Goal: Download file/media: Download file/media

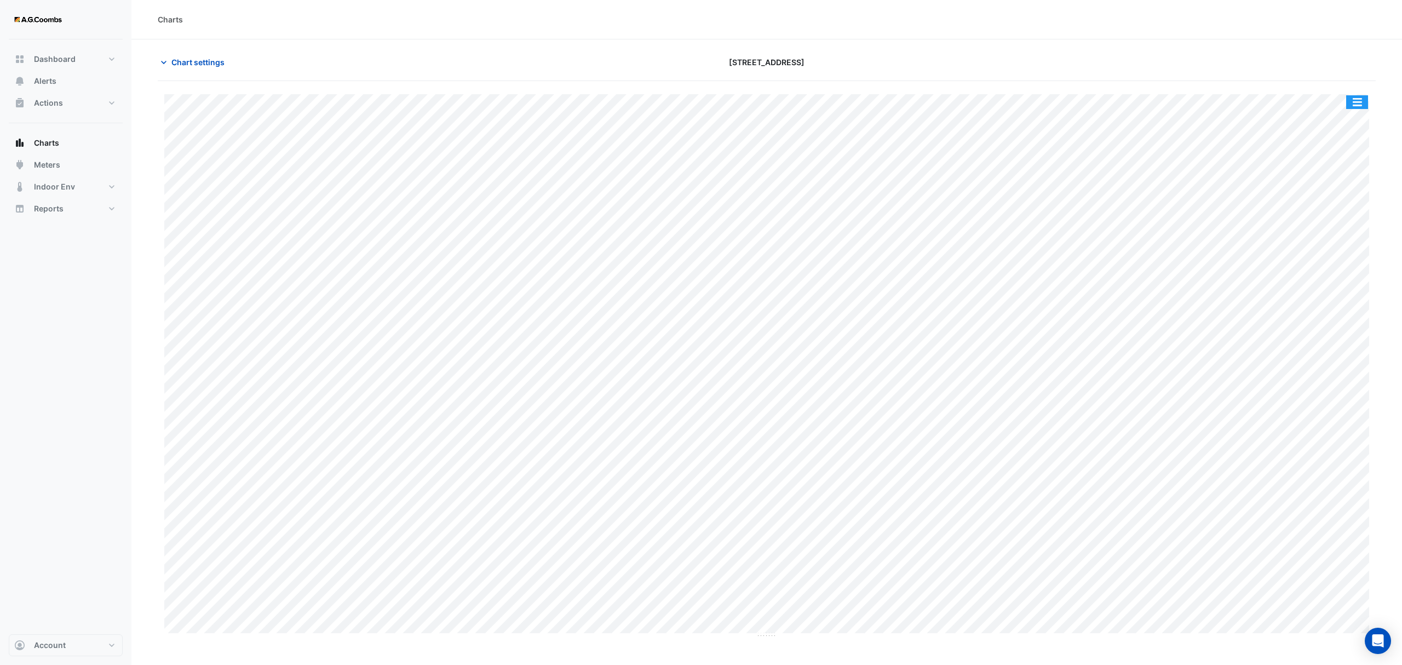
drag, startPoint x: 1367, startPoint y: 103, endPoint x: 1377, endPoint y: 106, distance: 11.4
click at [1365, 103] on button "button" at bounding box center [1357, 102] width 22 height 14
click at [1343, 183] on div "Save as JPEG" at bounding box center [1335, 179] width 66 height 19
click at [1359, 103] on button "button" at bounding box center [1357, 102] width 22 height 14
click at [1341, 177] on div "Save as JPEG" at bounding box center [1335, 179] width 66 height 19
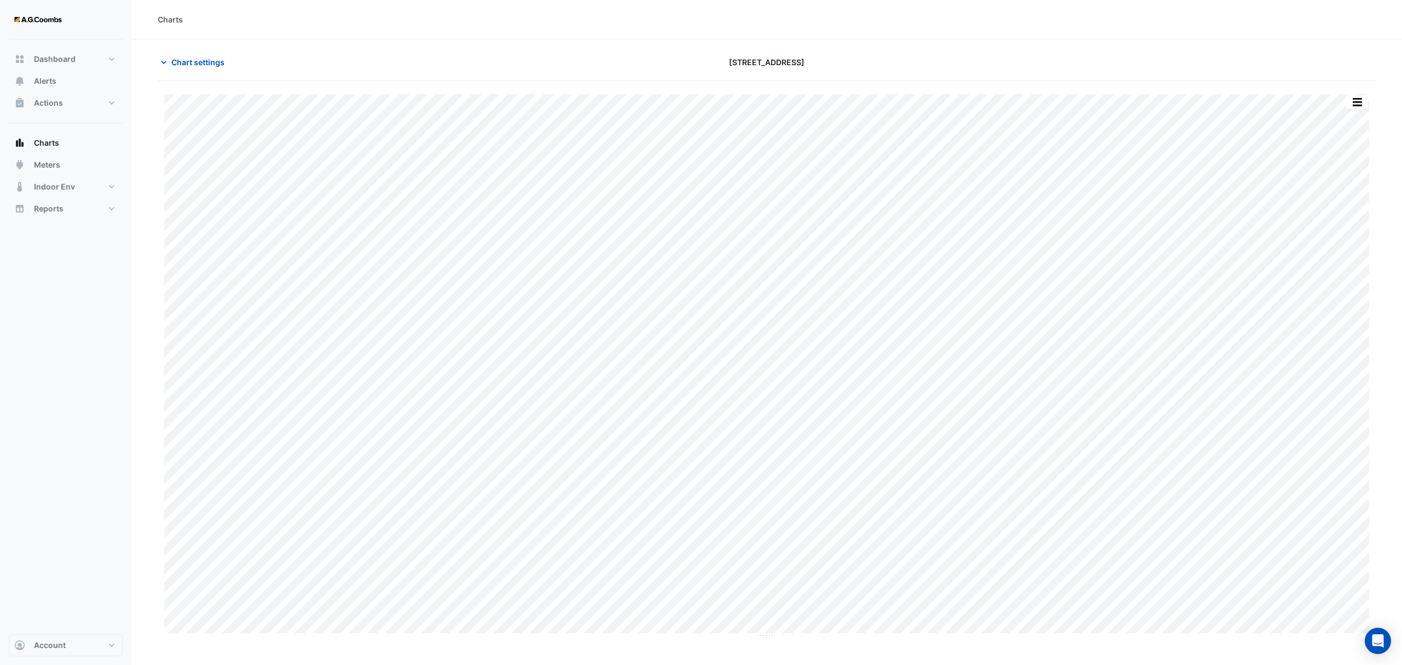
click at [1361, 106] on button "button" at bounding box center [1357, 102] width 22 height 14
click at [1332, 182] on div "Save as JPEG" at bounding box center [1335, 179] width 66 height 19
click at [1368, 100] on div "Split by Unit Split All Print Save as JPEG Save as PNG Pivot Data Table Export …" at bounding box center [1356, 102] width 23 height 15
click at [1353, 105] on button "button" at bounding box center [1357, 102] width 22 height 14
click at [1334, 185] on div "Save as JPEG" at bounding box center [1335, 179] width 66 height 19
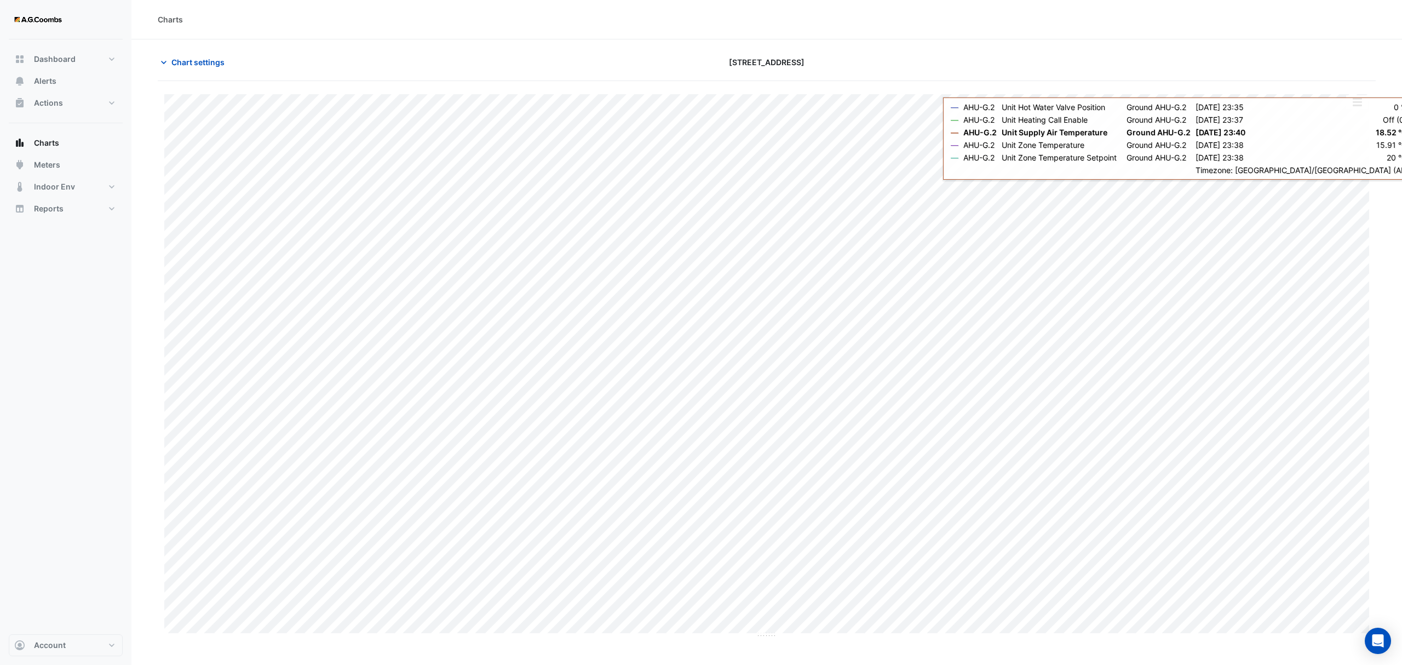
click at [1357, 97] on button "button" at bounding box center [1357, 102] width 22 height 14
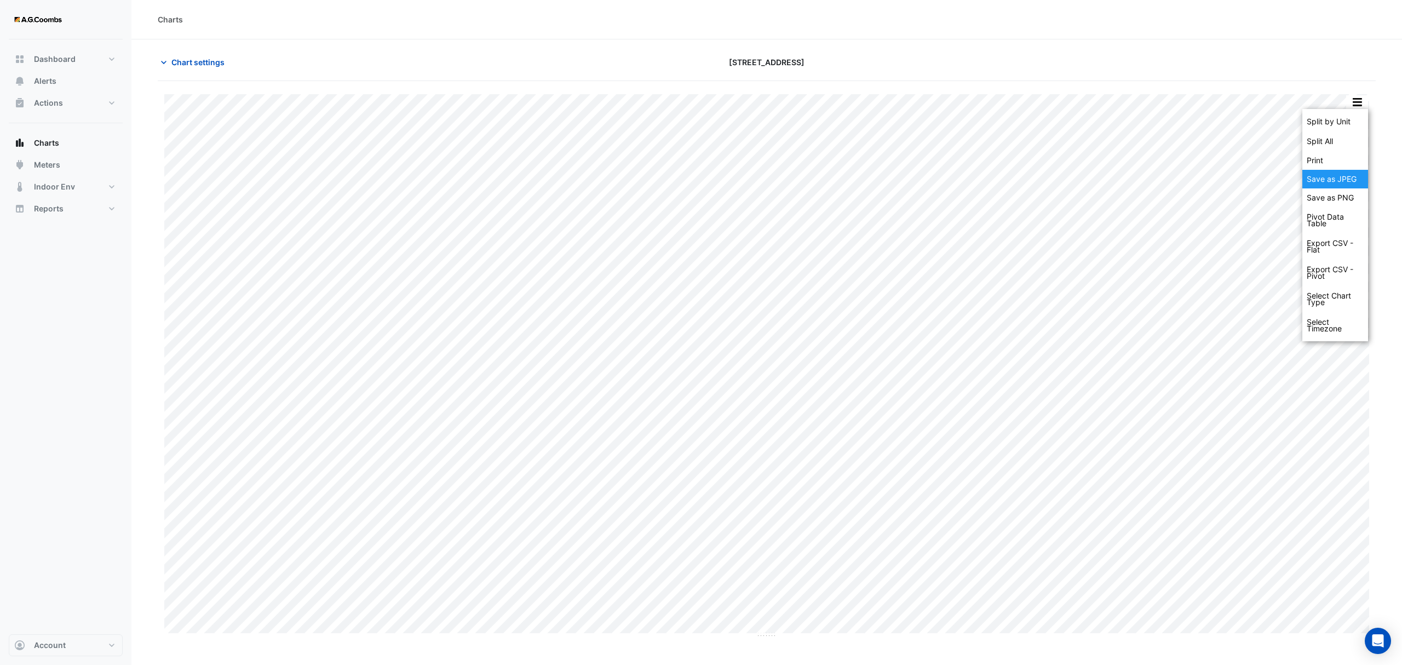
click at [1349, 182] on div "Save as JPEG" at bounding box center [1335, 179] width 66 height 19
click at [1361, 101] on button "button" at bounding box center [1357, 102] width 22 height 14
click at [1339, 184] on div "Save as JPEG" at bounding box center [1335, 179] width 66 height 19
click at [1350, 103] on button "button" at bounding box center [1357, 102] width 22 height 14
click at [1348, 181] on div "Save as JPEG" at bounding box center [1335, 179] width 66 height 19
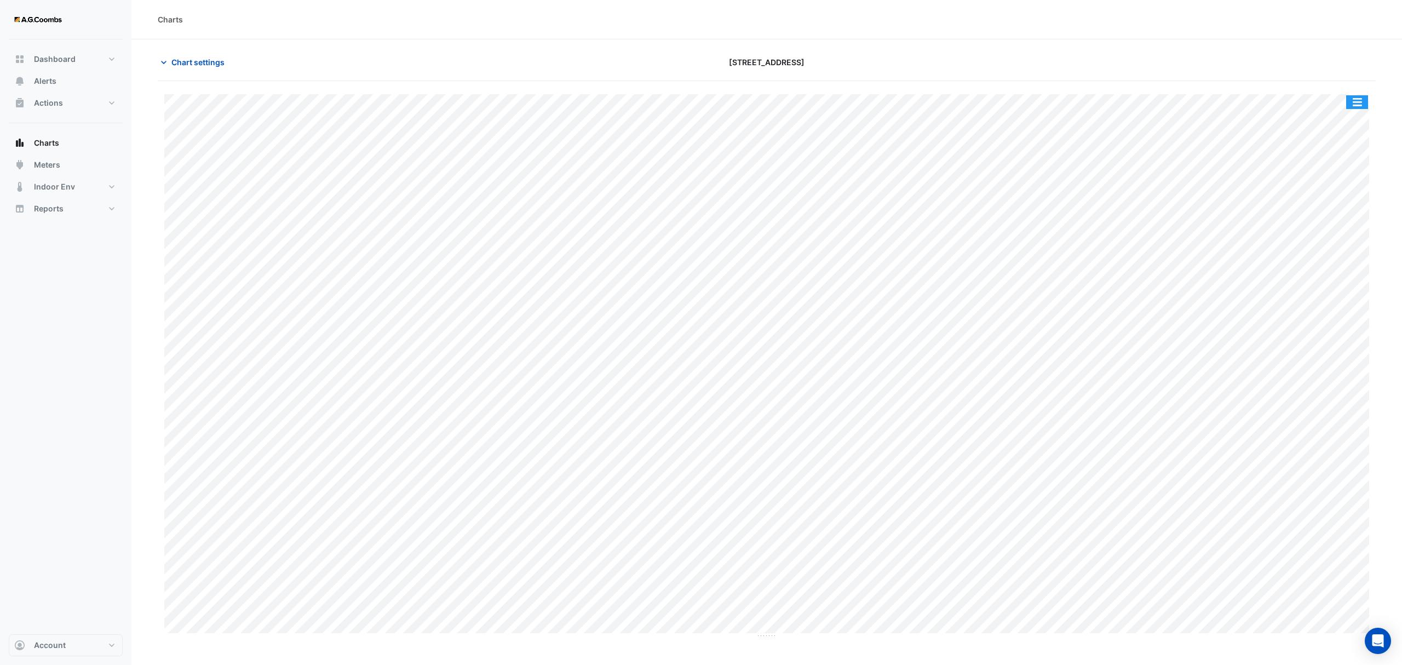
drag, startPoint x: 1358, startPoint y: 105, endPoint x: 1390, endPoint y: 314, distance: 210.9
click at [1358, 105] on button "button" at bounding box center [1357, 102] width 22 height 14
click at [1336, 180] on div "Save as JPEG" at bounding box center [1335, 179] width 66 height 19
click at [1357, 108] on button "button" at bounding box center [1357, 102] width 22 height 14
click at [1361, 182] on div "Save as JPEG" at bounding box center [1335, 179] width 66 height 19
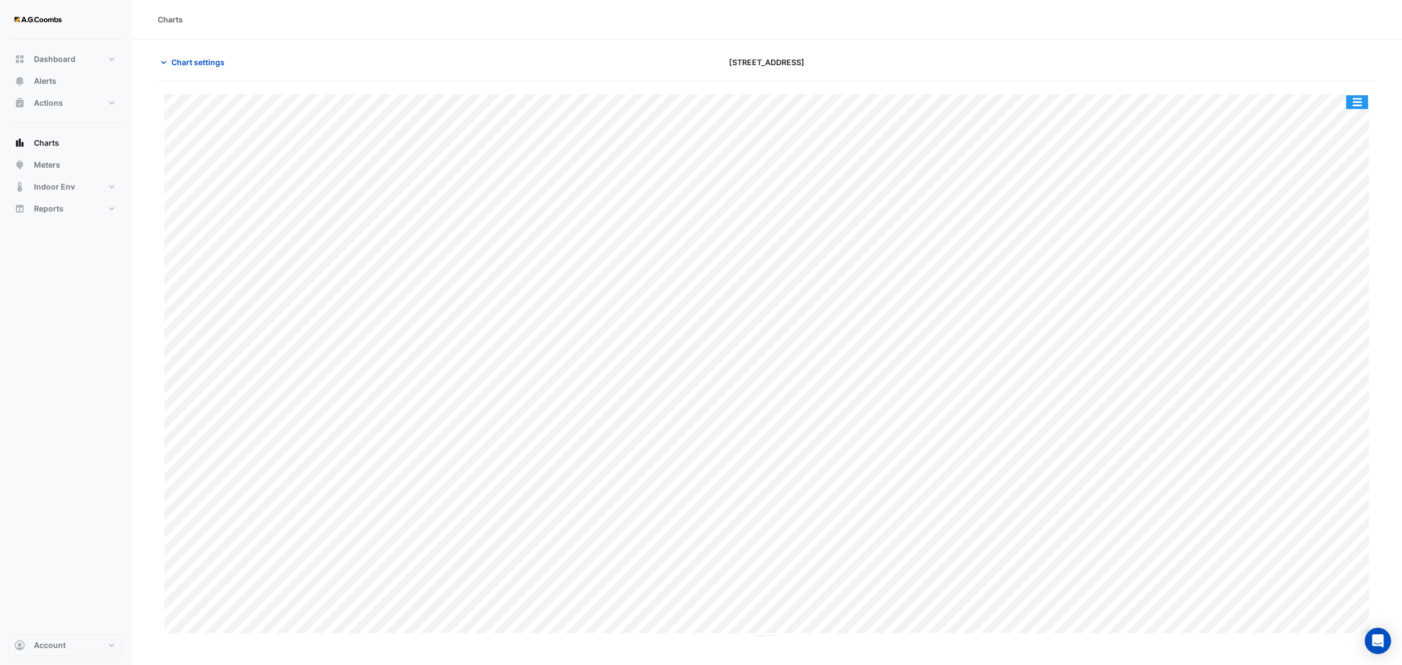
click at [1356, 103] on button "button" at bounding box center [1357, 102] width 22 height 14
click at [1360, 178] on div "Save as JPEG" at bounding box center [1335, 179] width 66 height 19
click at [1358, 106] on button "button" at bounding box center [1357, 102] width 22 height 14
click at [1358, 182] on div "Save as JPEG" at bounding box center [1335, 179] width 66 height 19
click at [1360, 107] on button "button" at bounding box center [1357, 102] width 22 height 14
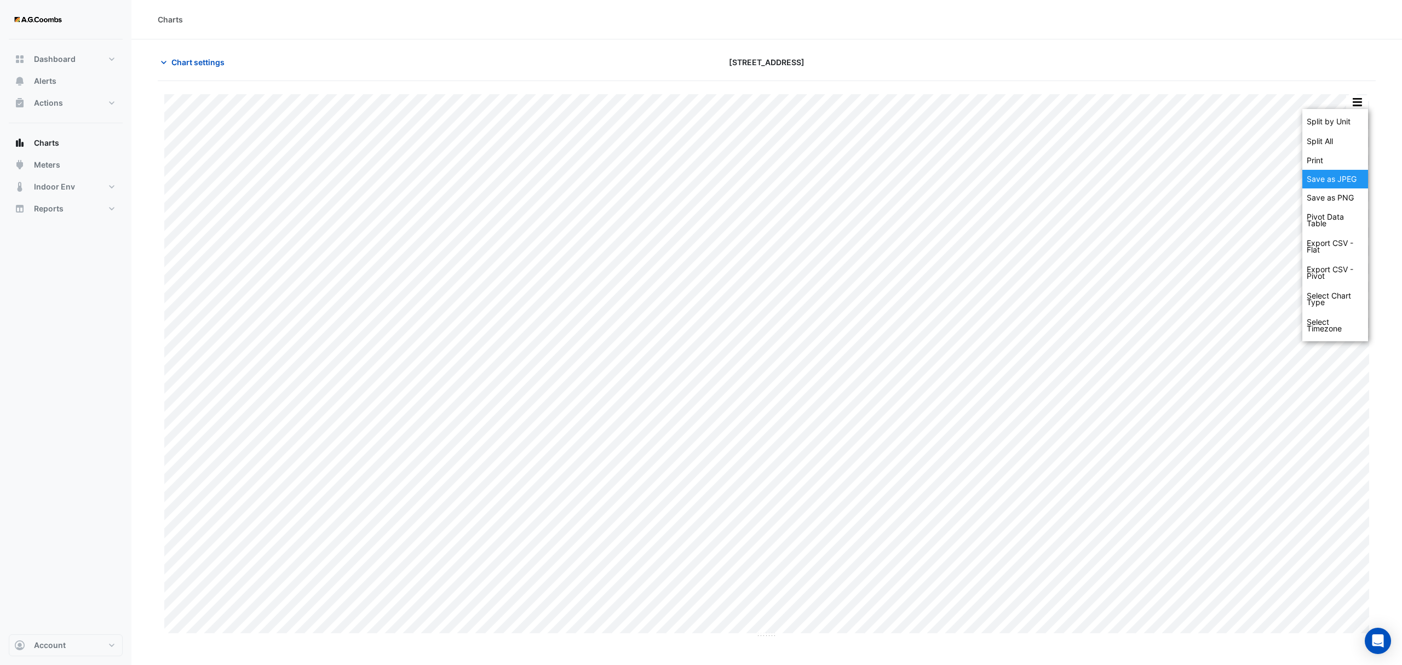
click at [1334, 182] on div "Save as JPEG" at bounding box center [1335, 179] width 66 height 19
click at [1347, 108] on button "button" at bounding box center [1357, 102] width 22 height 14
click at [1347, 188] on div "Save as JPEG" at bounding box center [1335, 179] width 66 height 19
click at [1360, 100] on button "button" at bounding box center [1357, 102] width 22 height 14
click at [1342, 175] on div "Save as JPEG" at bounding box center [1335, 179] width 66 height 19
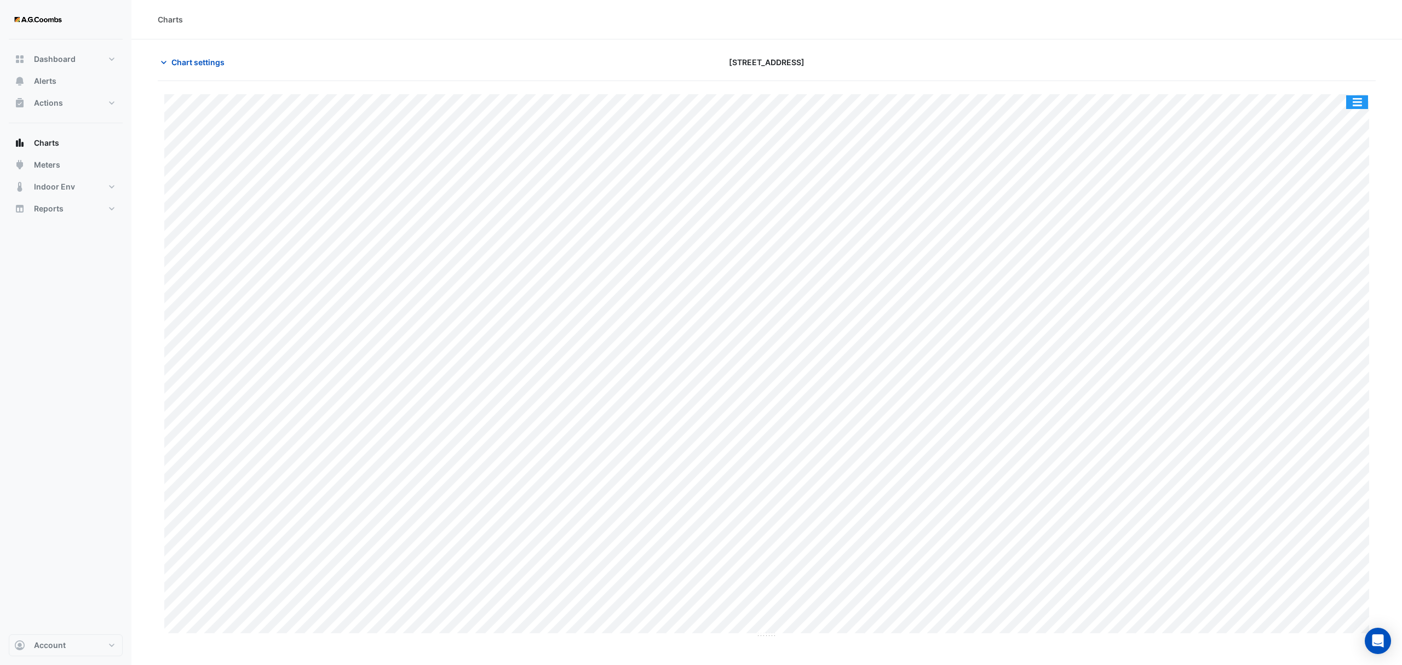
click at [1353, 104] on button "button" at bounding box center [1357, 102] width 22 height 14
click at [1346, 176] on div "Save as JPEG" at bounding box center [1335, 179] width 66 height 19
click at [1363, 106] on button "button" at bounding box center [1357, 102] width 22 height 14
click at [1333, 180] on div "Save as JPEG" at bounding box center [1335, 179] width 66 height 19
click at [1356, 103] on button "button" at bounding box center [1357, 102] width 22 height 14
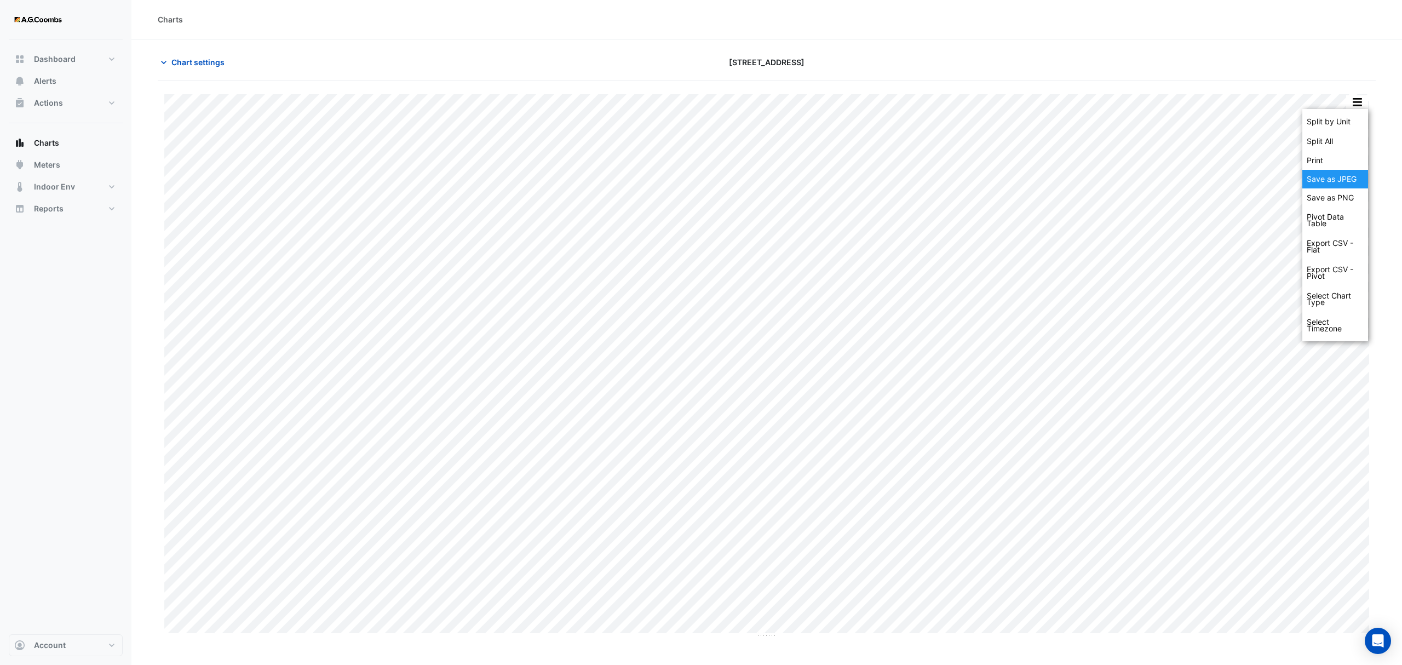
click at [1354, 170] on div "Save as JPEG" at bounding box center [1335, 179] width 66 height 19
click at [1358, 97] on button "button" at bounding box center [1357, 102] width 22 height 14
click at [1355, 181] on div "Save as JPEG" at bounding box center [1335, 179] width 66 height 19
click at [1352, 106] on button "button" at bounding box center [1357, 102] width 22 height 14
click at [1355, 171] on div "Save as JPEG" at bounding box center [1335, 179] width 66 height 19
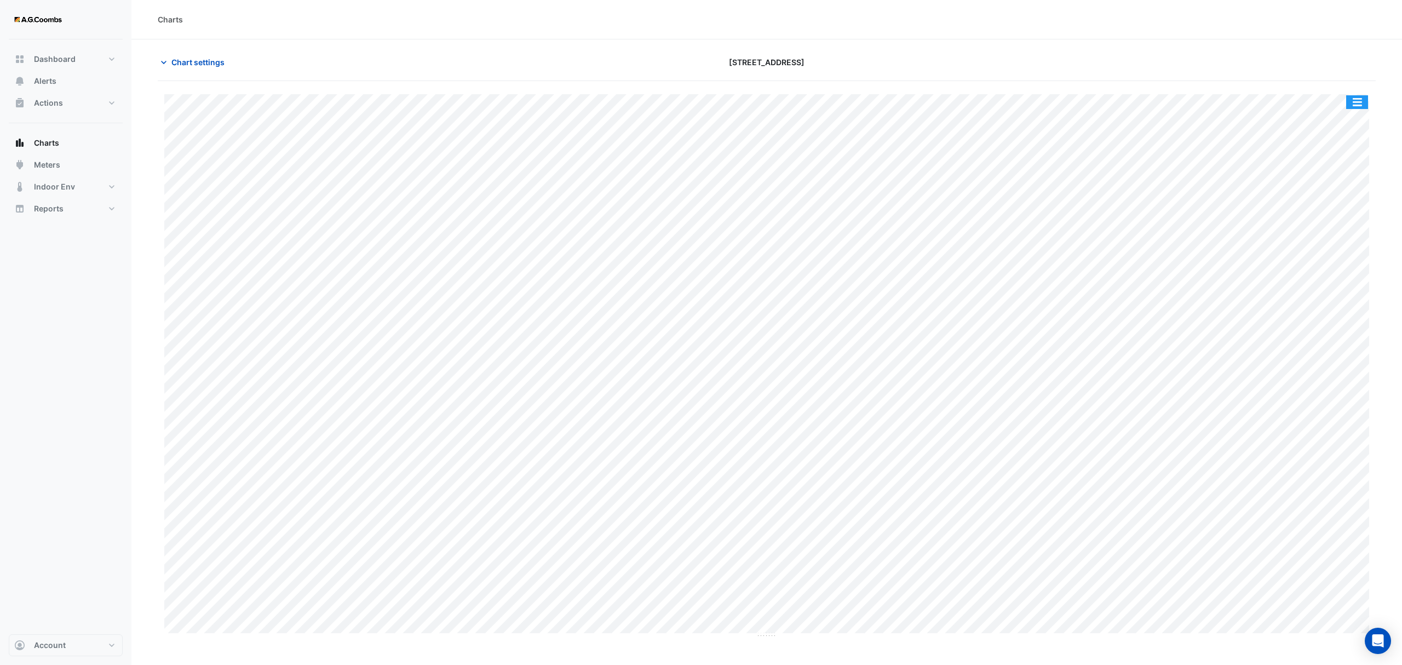
click at [1355, 104] on button "button" at bounding box center [1357, 102] width 22 height 14
click at [1347, 178] on div "Save as JPEG" at bounding box center [1335, 179] width 66 height 19
click at [1363, 99] on button "button" at bounding box center [1357, 102] width 22 height 14
click at [1339, 180] on div "Save as JPEG" at bounding box center [1335, 179] width 66 height 19
click at [1358, 104] on button "button" at bounding box center [1357, 102] width 22 height 14
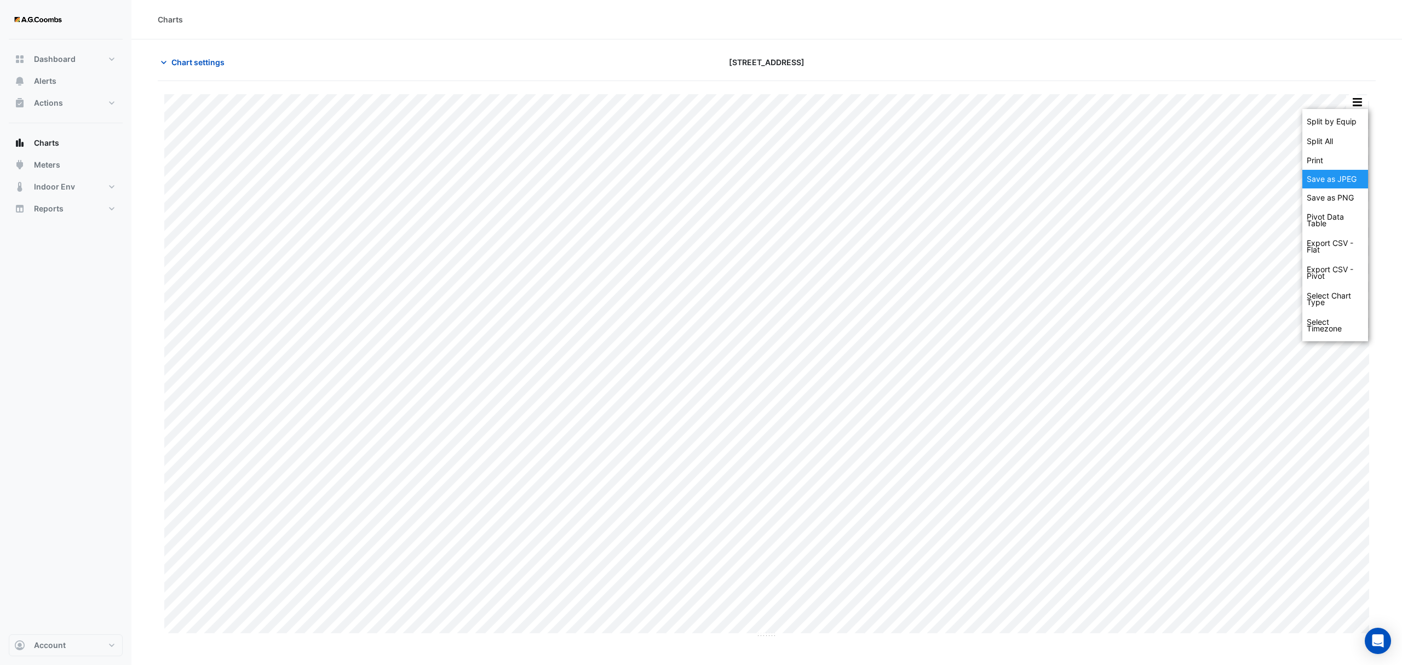
click at [1362, 176] on div "Save as JPEG" at bounding box center [1335, 179] width 66 height 19
click at [1358, 103] on button "button" at bounding box center [1357, 102] width 22 height 14
click at [1349, 176] on div "Save as JPEG" at bounding box center [1335, 179] width 66 height 19
click at [1365, 101] on button "button" at bounding box center [1357, 102] width 22 height 14
click at [1342, 181] on div "Save as JPEG" at bounding box center [1335, 179] width 66 height 19
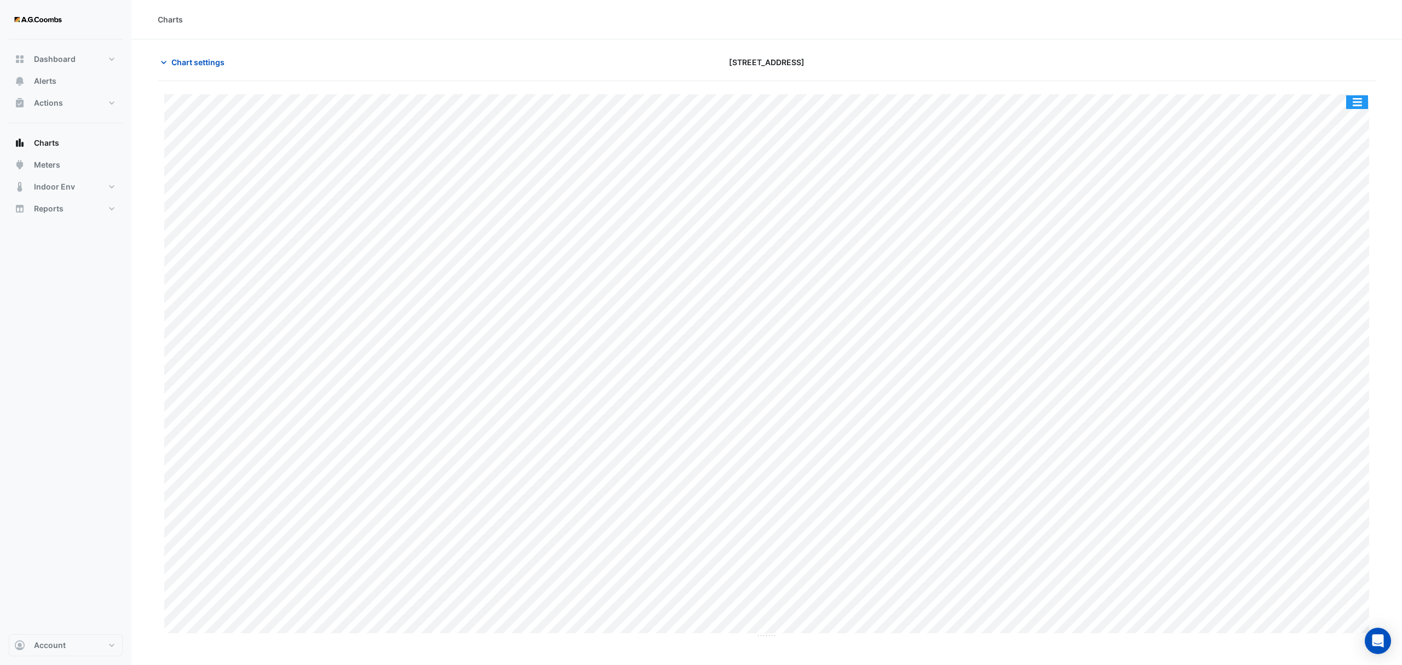
click at [1358, 108] on button "button" at bounding box center [1357, 102] width 22 height 14
click at [1344, 178] on div "Save as JPEG" at bounding box center [1335, 179] width 66 height 19
click at [1351, 106] on button "button" at bounding box center [1357, 102] width 22 height 14
click at [1353, 172] on div "Save as JPEG" at bounding box center [1335, 179] width 66 height 19
drag, startPoint x: 1355, startPoint y: 108, endPoint x: 1364, endPoint y: 149, distance: 41.7
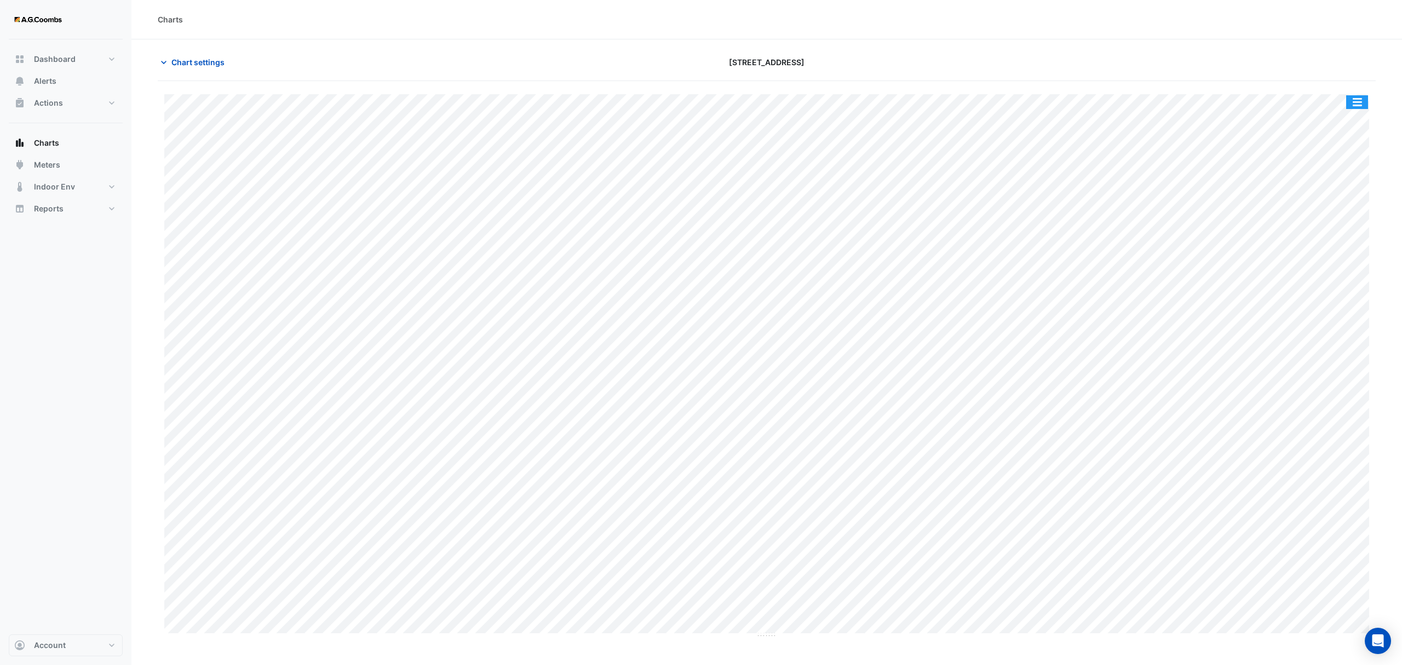
click at [1356, 108] on button "button" at bounding box center [1357, 102] width 22 height 14
click at [1355, 184] on div "Save as JPEG" at bounding box center [1335, 179] width 66 height 19
click at [1362, 101] on button "button" at bounding box center [1357, 102] width 22 height 14
click at [1352, 178] on div "Save as JPEG" at bounding box center [1335, 179] width 66 height 19
click at [1355, 108] on button "button" at bounding box center [1357, 102] width 22 height 14
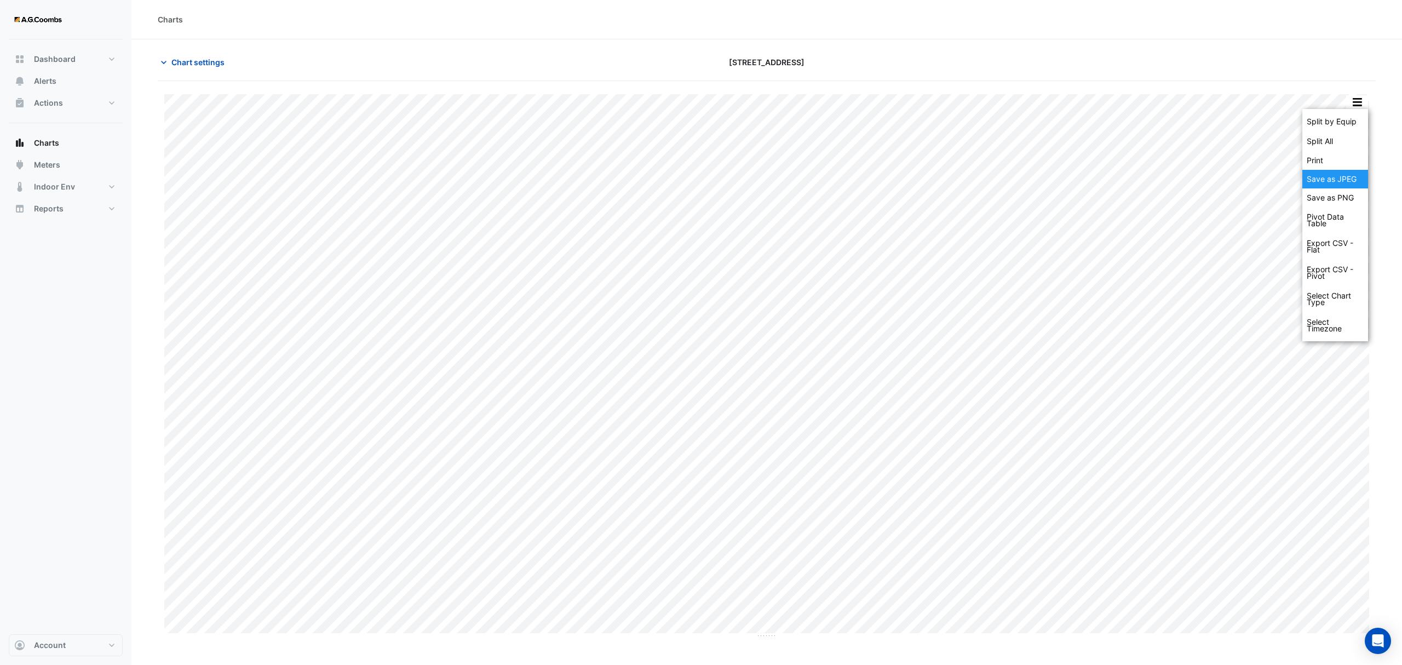
click at [1350, 176] on div "Save as JPEG" at bounding box center [1335, 179] width 66 height 19
drag, startPoint x: 1359, startPoint y: 97, endPoint x: 1363, endPoint y: 103, distance: 7.4
click at [1361, 97] on button "button" at bounding box center [1357, 102] width 22 height 14
click at [1344, 184] on div "Save as JPEG" at bounding box center [1335, 179] width 66 height 19
click at [1358, 101] on button "button" at bounding box center [1357, 102] width 22 height 14
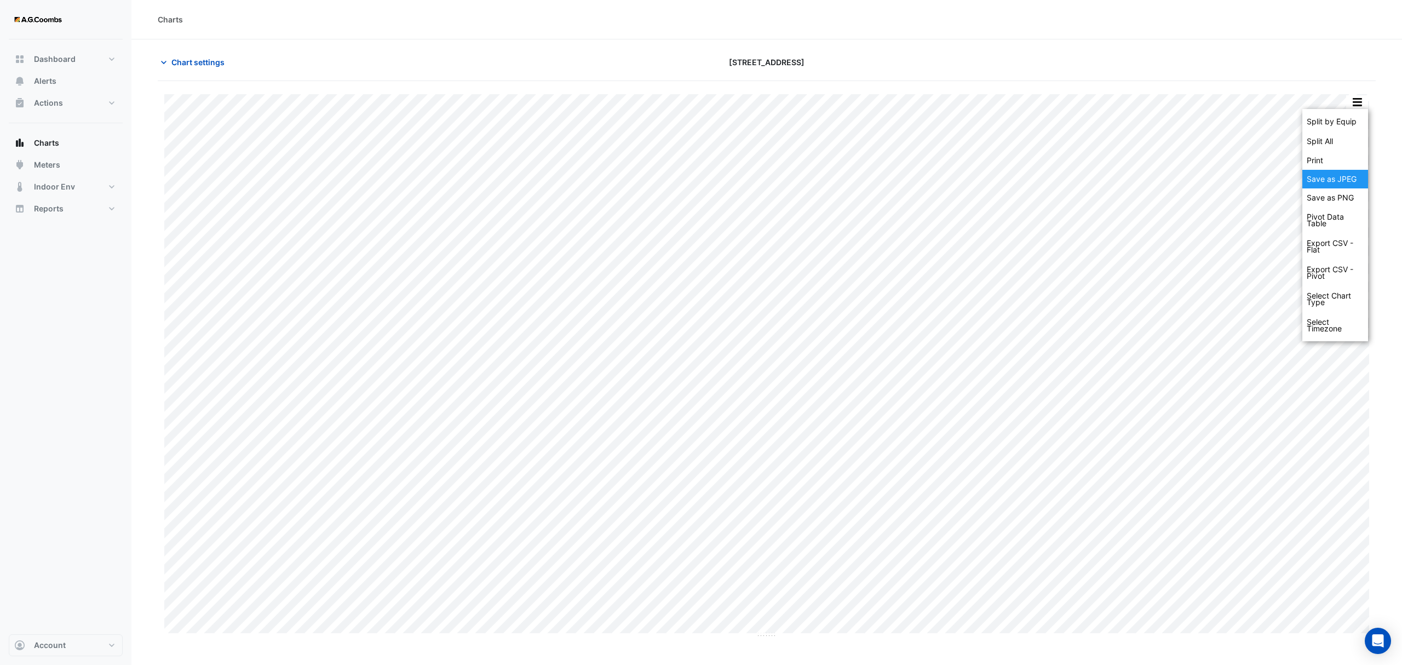
click at [1336, 182] on div "Save as JPEG" at bounding box center [1335, 179] width 66 height 19
click at [1353, 104] on button "button" at bounding box center [1357, 102] width 22 height 14
click at [1321, 185] on div "Save as JPEG" at bounding box center [1335, 179] width 66 height 19
click at [1359, 97] on button "button" at bounding box center [1357, 102] width 22 height 14
click at [1328, 177] on div "Save as JPEG" at bounding box center [1335, 179] width 66 height 19
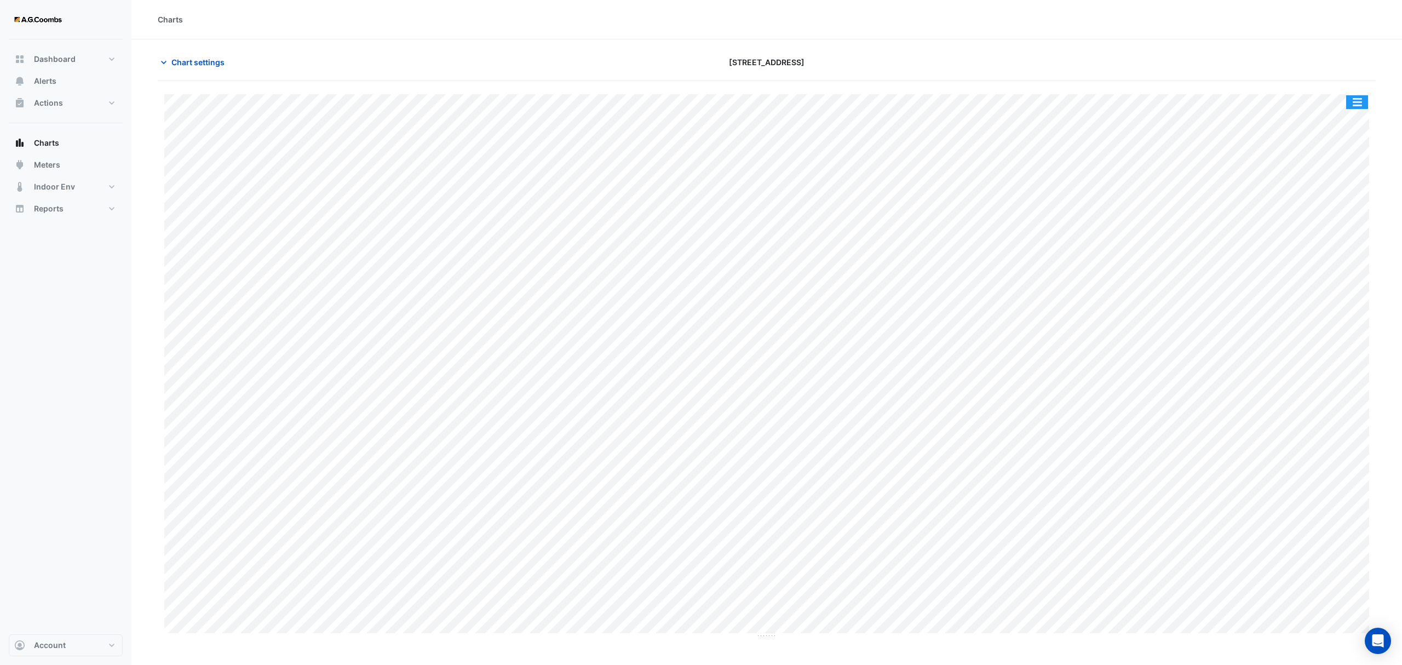
click at [1365, 97] on button "button" at bounding box center [1357, 102] width 22 height 14
click at [1336, 185] on div "Save as JPEG" at bounding box center [1335, 179] width 66 height 19
click at [1359, 105] on button "button" at bounding box center [1357, 102] width 22 height 14
click at [1317, 186] on div "Save as JPEG" at bounding box center [1335, 179] width 66 height 19
click at [1360, 99] on button "button" at bounding box center [1357, 102] width 22 height 14
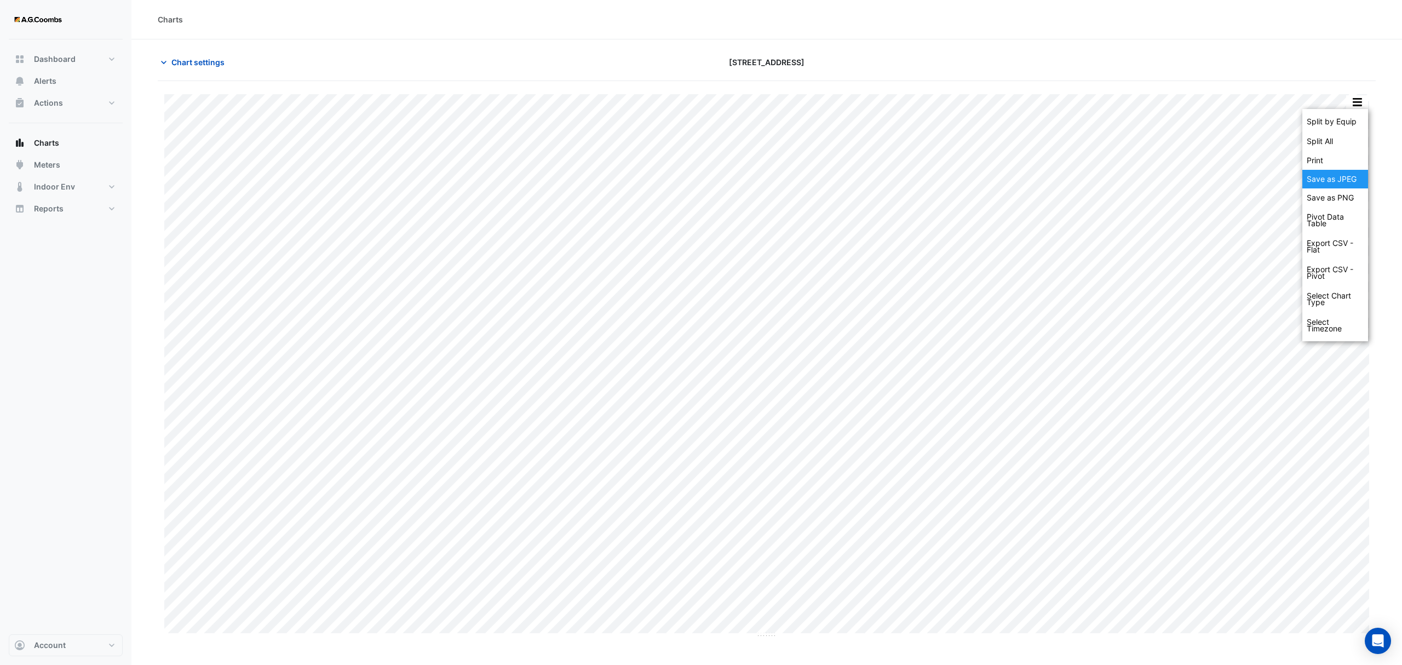
click at [1342, 182] on div "Save as JPEG" at bounding box center [1335, 179] width 66 height 19
click at [1346, 106] on button "button" at bounding box center [1357, 102] width 22 height 14
click at [1356, 176] on div "Save as JPEG" at bounding box center [1335, 179] width 66 height 19
click at [1359, 106] on button "button" at bounding box center [1357, 102] width 22 height 14
click at [1336, 175] on div "Save as JPEG" at bounding box center [1335, 179] width 66 height 19
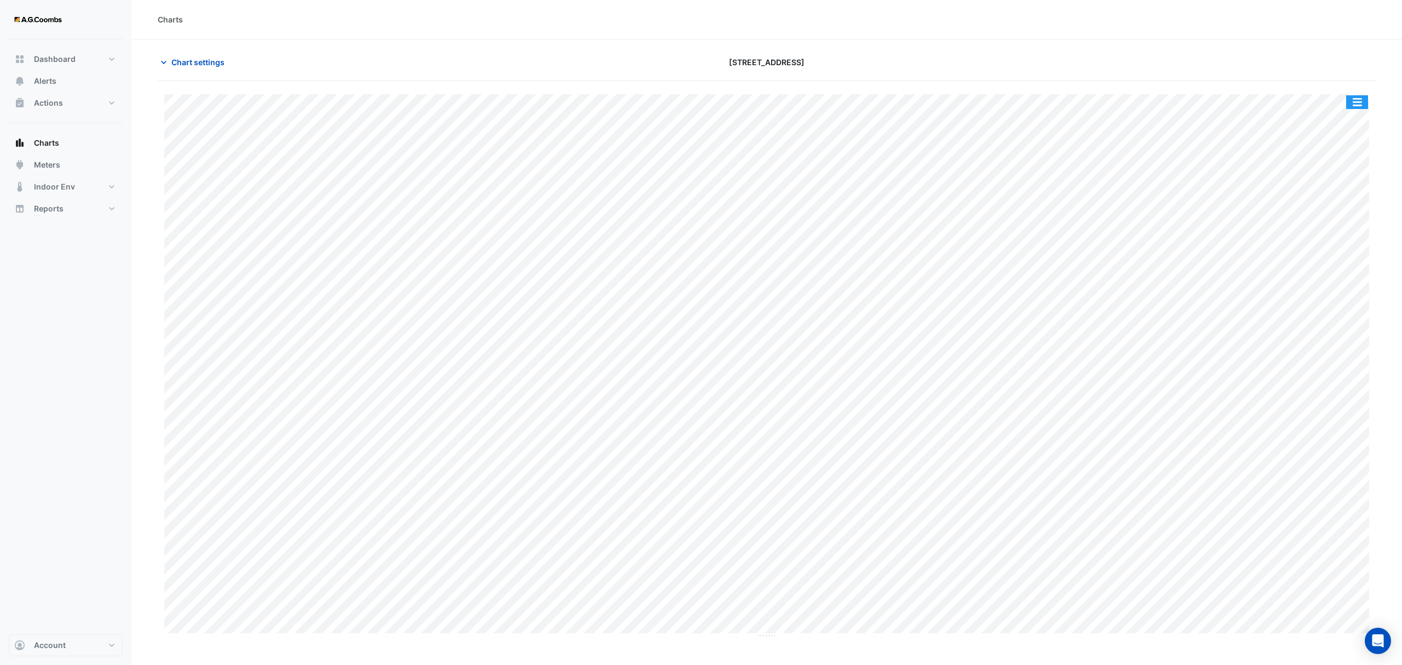
click at [1352, 105] on button "button" at bounding box center [1357, 102] width 22 height 14
click at [1307, 183] on div "Save as JPEG" at bounding box center [1335, 179] width 66 height 19
click at [1368, 108] on div "Split by Equip Split All Print Save as JPEG Save as PNG Pivot Data Table Export…" at bounding box center [1356, 102] width 23 height 15
click at [1360, 103] on button "button" at bounding box center [1357, 102] width 22 height 14
click at [1359, 106] on button "button" at bounding box center [1357, 102] width 22 height 14
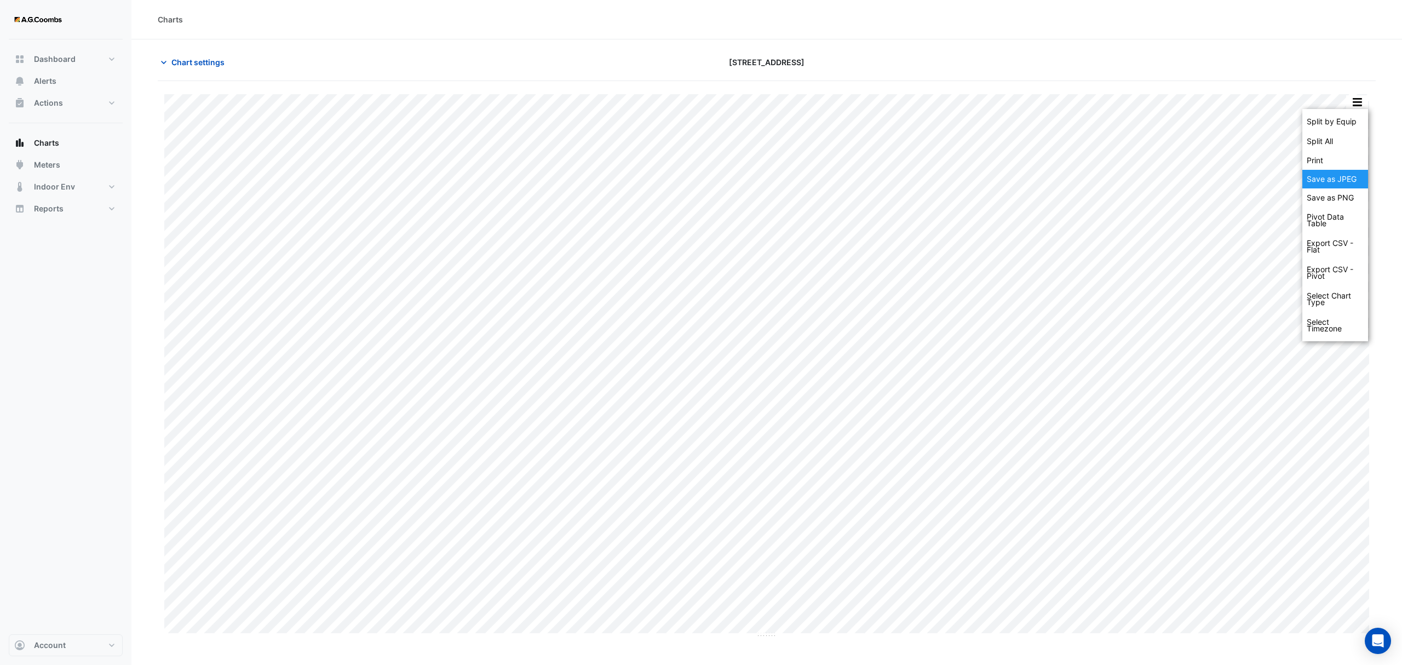
click at [1354, 178] on div "Save as JPEG" at bounding box center [1335, 179] width 66 height 19
click at [1356, 102] on button "button" at bounding box center [1357, 102] width 22 height 14
click at [1344, 188] on div "Split by Equip Split All Print Save as JPEG Save as PNG Pivot Data Table Export…" at bounding box center [1335, 225] width 66 height 232
click at [1338, 178] on div "Save as JPEG" at bounding box center [1335, 179] width 66 height 19
click at [1361, 103] on button "button" at bounding box center [1357, 102] width 22 height 14
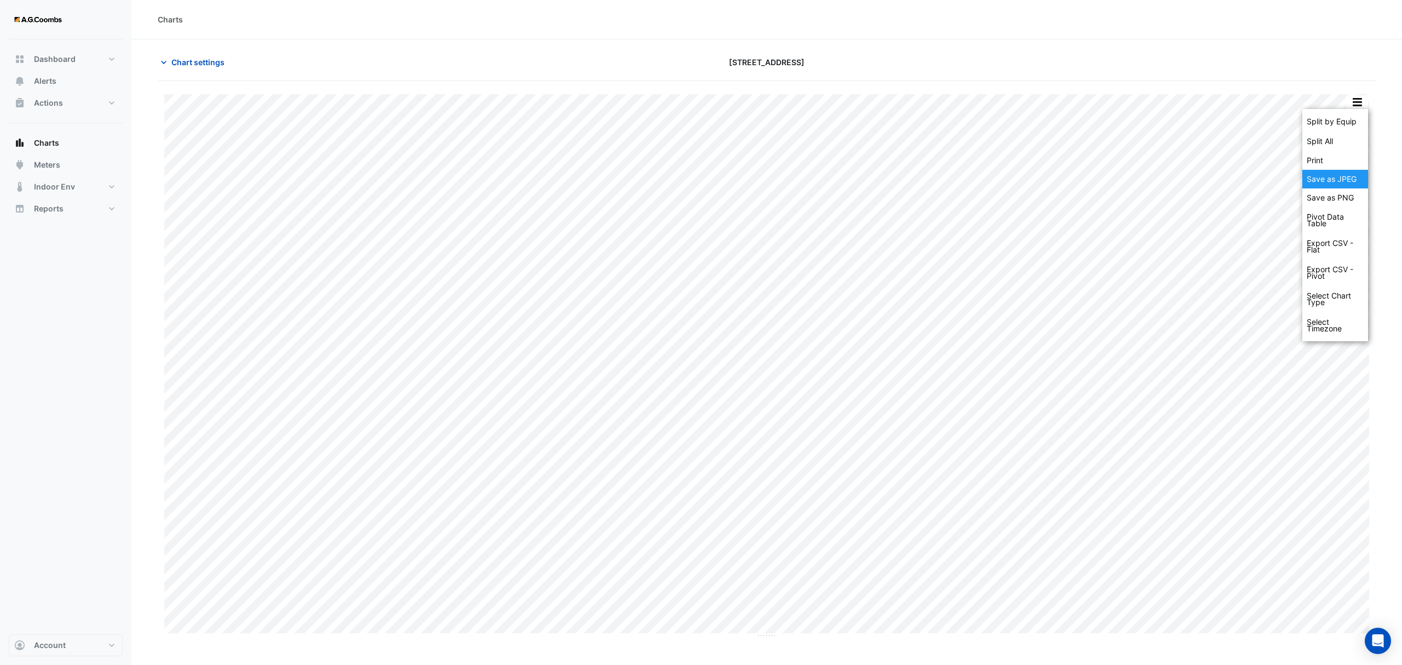
click at [1342, 174] on div "Save as JPEG" at bounding box center [1335, 179] width 66 height 19
click at [1356, 107] on button "button" at bounding box center [1357, 102] width 22 height 14
click at [1325, 180] on div "Save as JPEG" at bounding box center [1335, 179] width 66 height 19
click at [1362, 103] on button "button" at bounding box center [1357, 102] width 22 height 14
click at [1361, 177] on div "Save as JPEG" at bounding box center [1335, 179] width 66 height 19
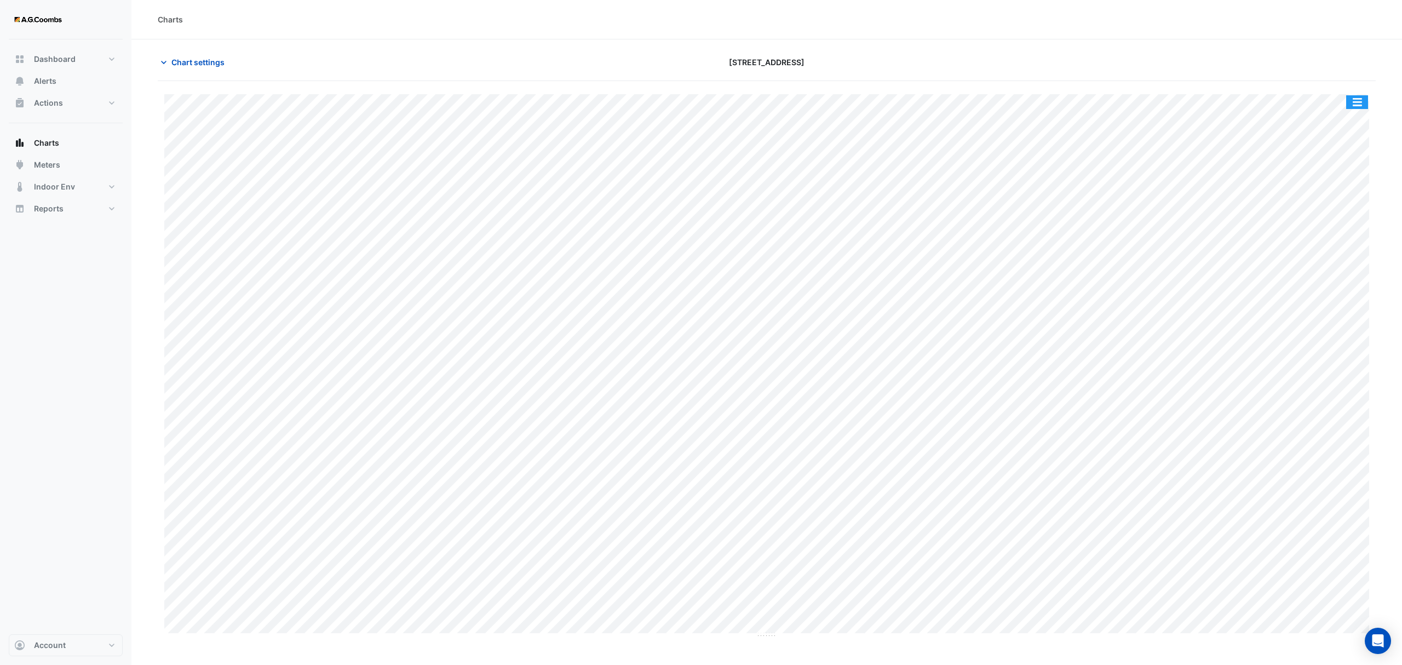
click at [1365, 104] on button "button" at bounding box center [1357, 102] width 22 height 14
click at [1345, 178] on div "Save as JPEG" at bounding box center [1335, 179] width 66 height 19
click at [1369, 94] on div "Split by Equip Split All Print Save as JPEG Save as PNG Pivot Data Table Export…" at bounding box center [767, 366] width 1218 height 544
click at [1363, 99] on button "button" at bounding box center [1357, 102] width 22 height 14
click at [1339, 178] on div "Save as JPEG" at bounding box center [1335, 179] width 66 height 19
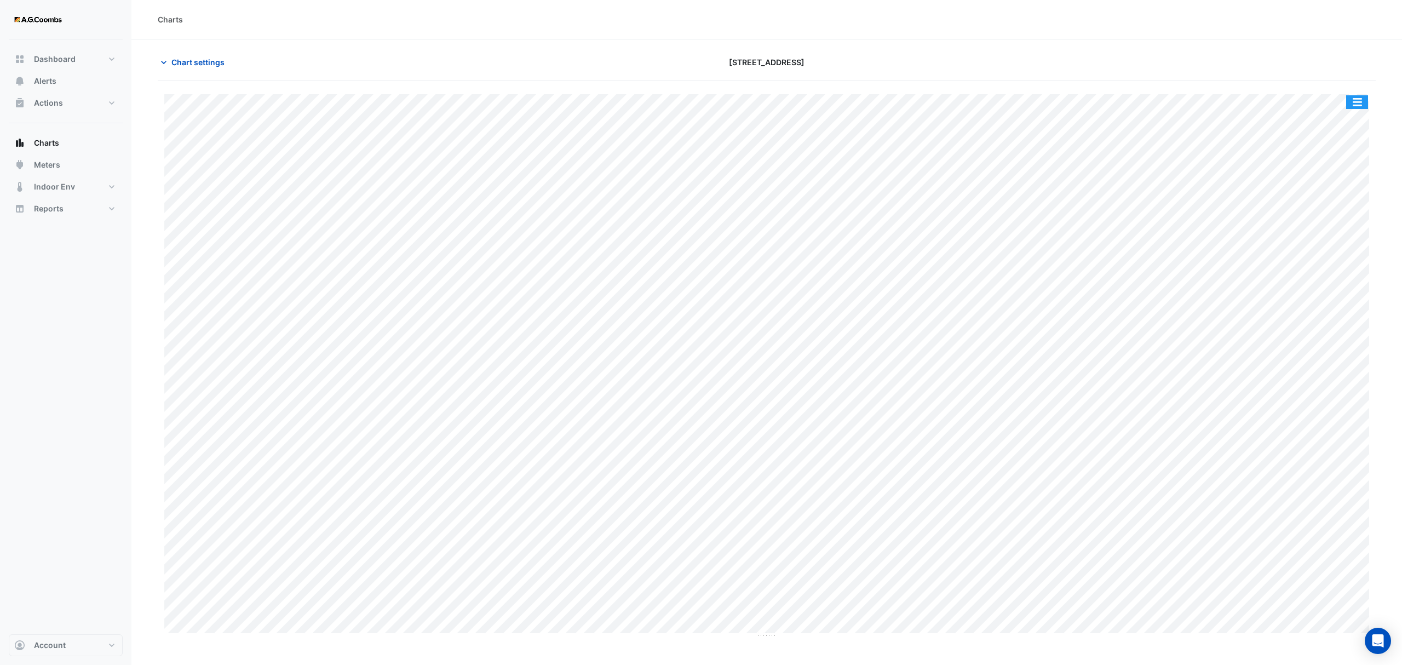
click at [1358, 105] on button "button" at bounding box center [1357, 102] width 22 height 14
click at [1365, 171] on div "Save as JPEG" at bounding box center [1335, 179] width 66 height 19
click at [1361, 91] on div "Split by Equip Split All Print Save as JPEG Save as PNG Pivot Data Table Export…" at bounding box center [767, 359] width 1218 height 557
click at [1361, 99] on button "button" at bounding box center [1357, 102] width 22 height 14
click at [1343, 178] on div "Save as JPEG" at bounding box center [1335, 179] width 66 height 19
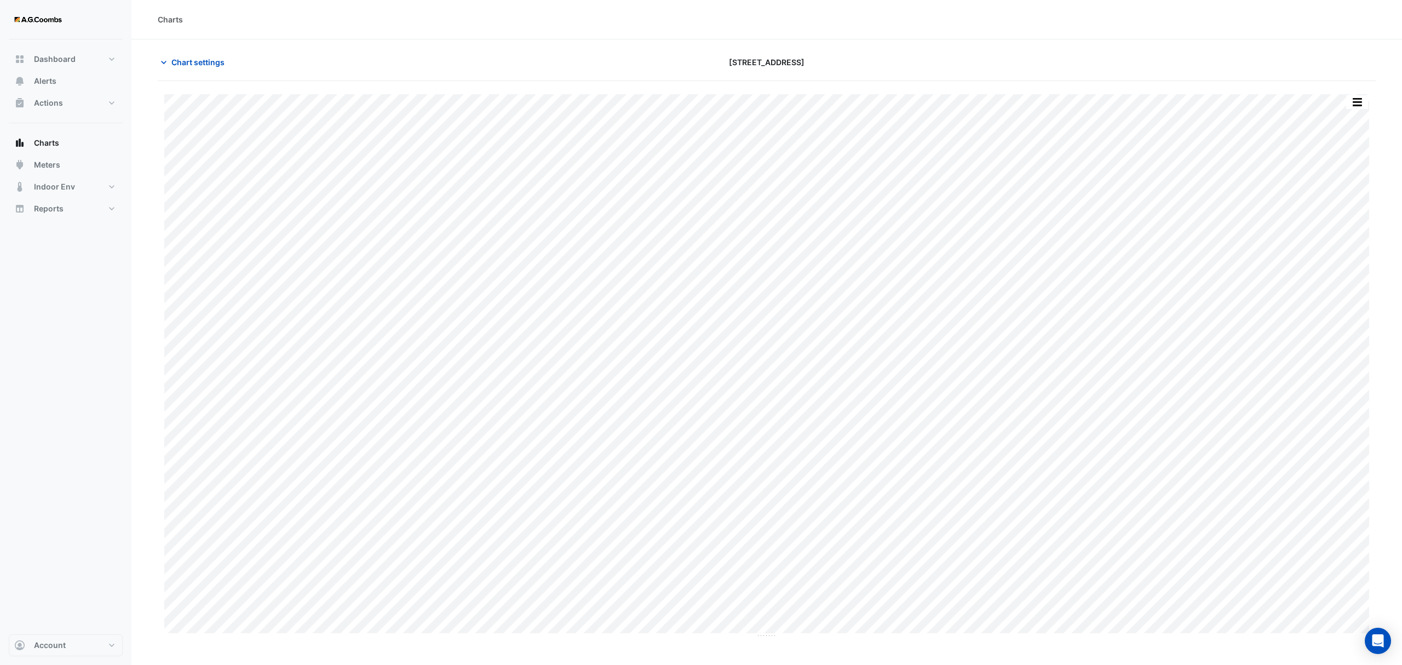
click at [1352, 109] on div "Split by Equip Split All Print Save as JPEG Save as PNG Pivot Data Table Export…" at bounding box center [1356, 102] width 23 height 15
click at [1352, 99] on button "button" at bounding box center [1357, 102] width 22 height 14
click at [1337, 176] on div "Save as JPEG" at bounding box center [1335, 179] width 66 height 19
click at [1356, 108] on button "button" at bounding box center [1357, 102] width 22 height 14
click at [1315, 184] on div "Save as JPEG" at bounding box center [1335, 179] width 66 height 19
